Goal: Information Seeking & Learning: Learn about a topic

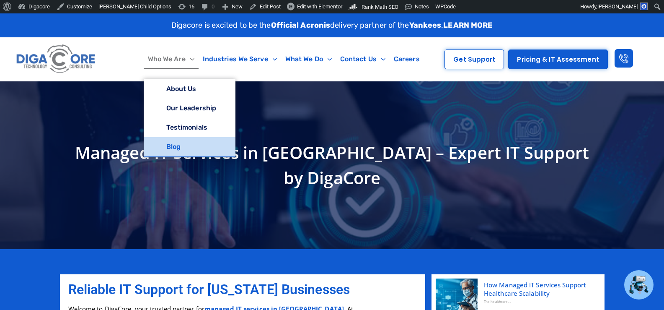
click at [177, 147] on link "Blog" at bounding box center [190, 146] width 92 height 19
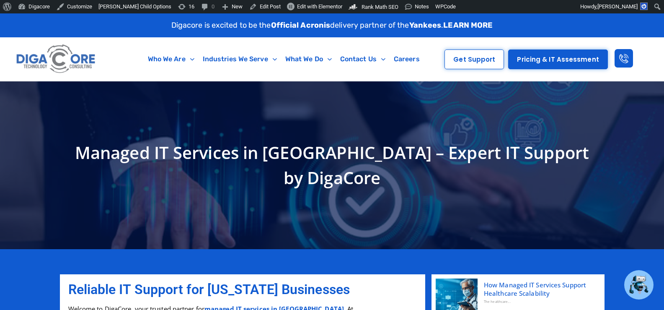
click at [177, 169] on h1 "Managed IT Services in [GEOGRAPHIC_DATA] – Expert IT Support by DigaCore" at bounding box center [332, 165] width 536 height 50
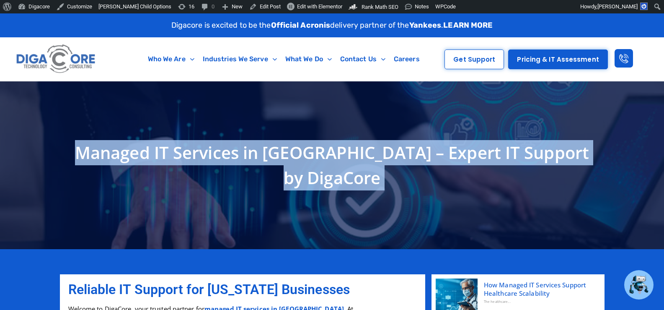
click at [177, 169] on h1 "Managed IT Services in [GEOGRAPHIC_DATA] – Expert IT Support by DigaCore" at bounding box center [332, 165] width 536 height 50
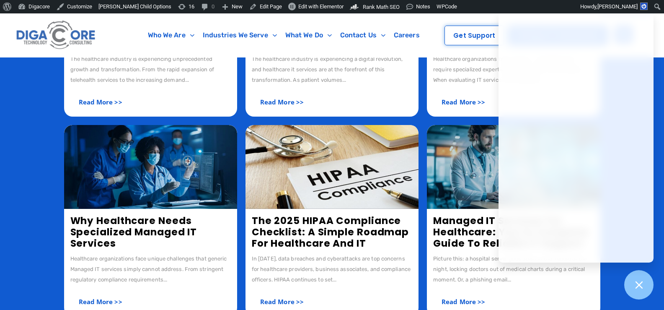
scroll to position [419, 0]
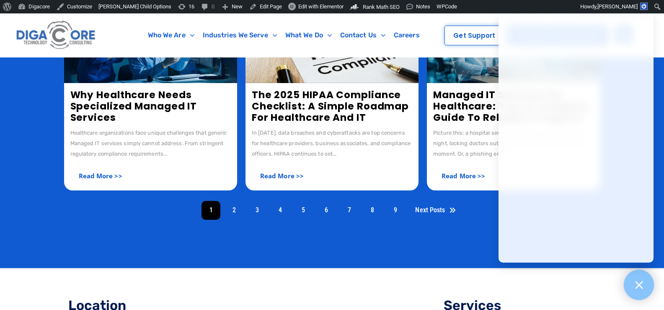
click at [644, 286] on icon at bounding box center [638, 284] width 11 height 11
